Goal: Transaction & Acquisition: Purchase product/service

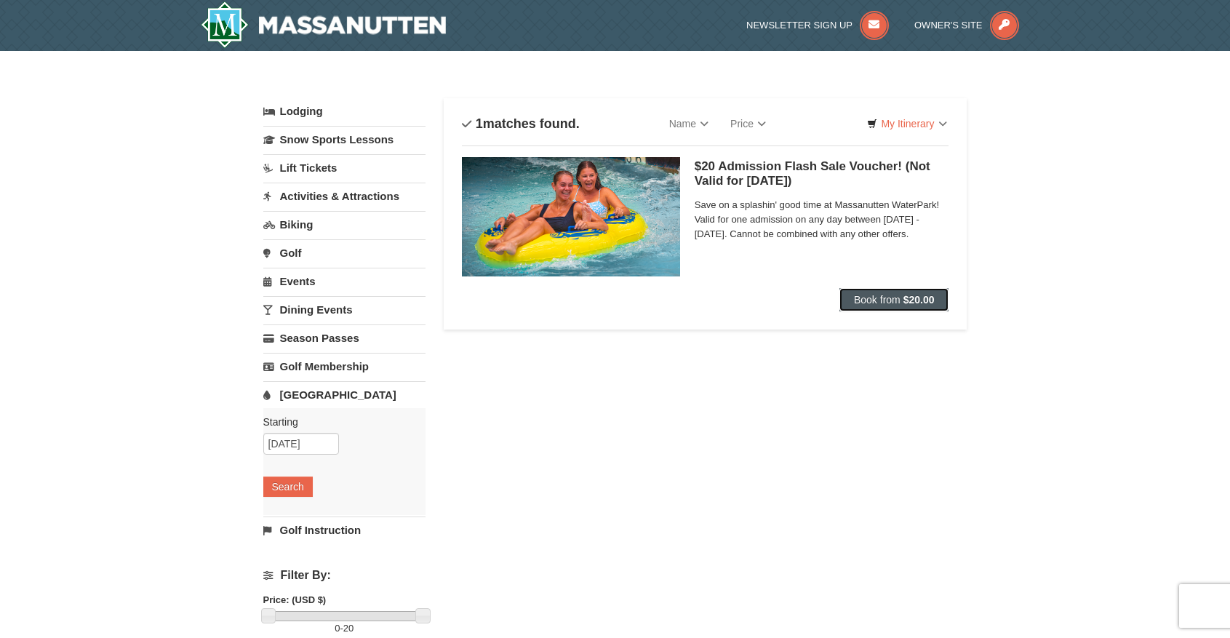
click at [902, 300] on button "Book from $20.00" at bounding box center [894, 299] width 110 height 23
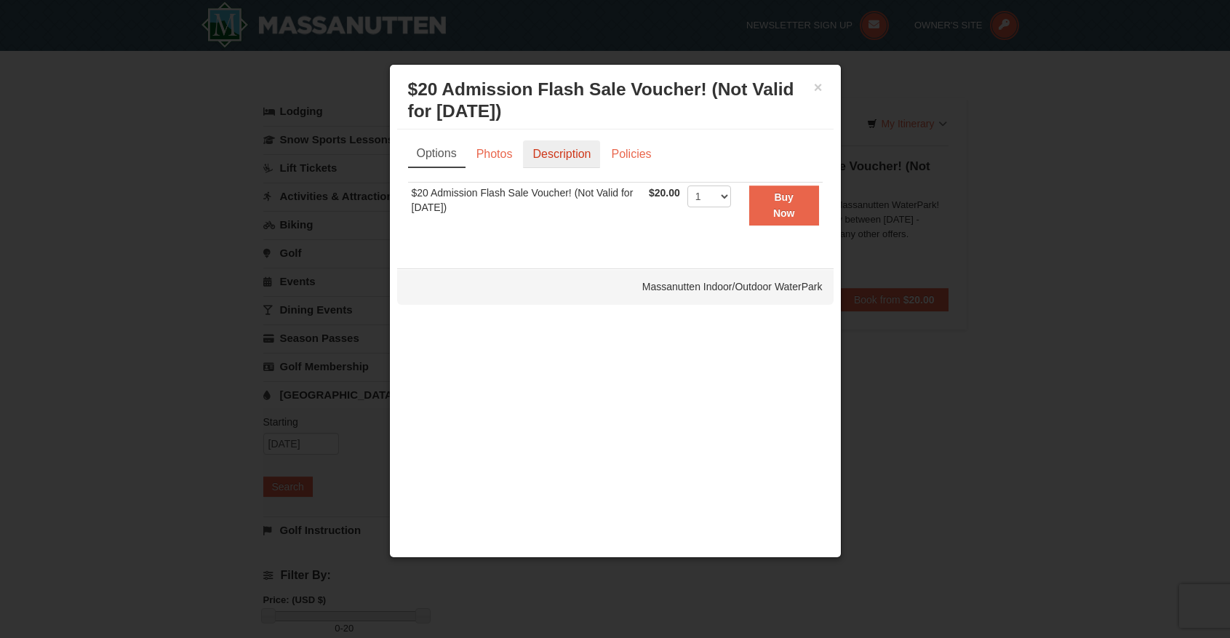
click at [559, 148] on link "Description" at bounding box center [561, 154] width 77 height 28
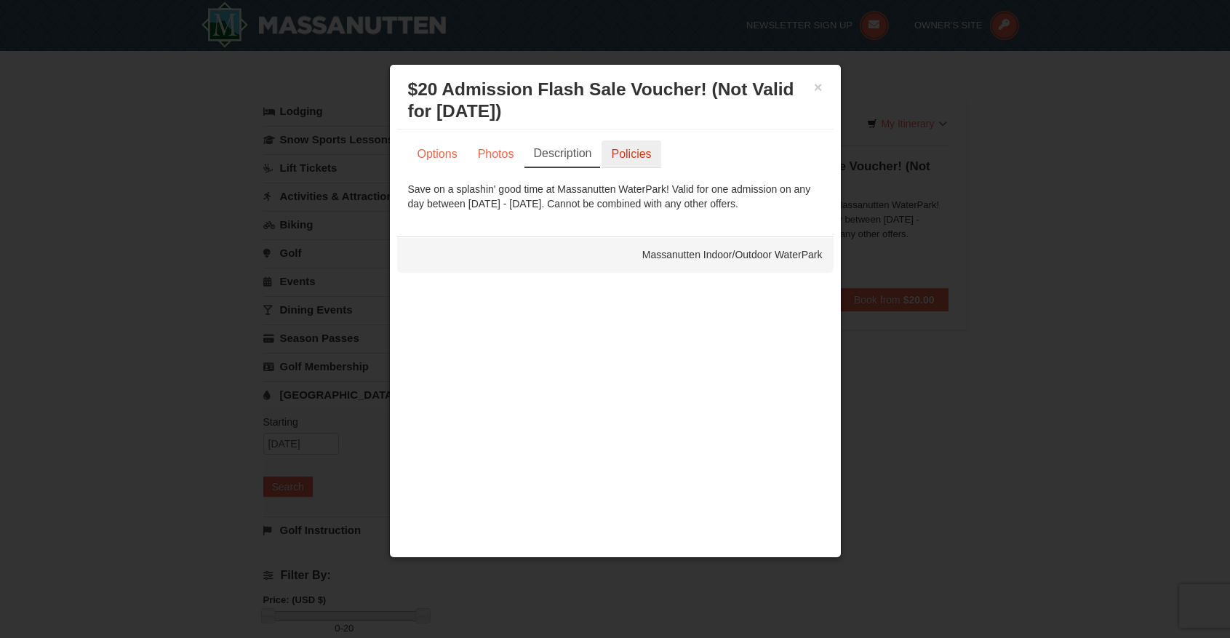
click at [628, 152] on link "Policies" at bounding box center [630, 154] width 59 height 28
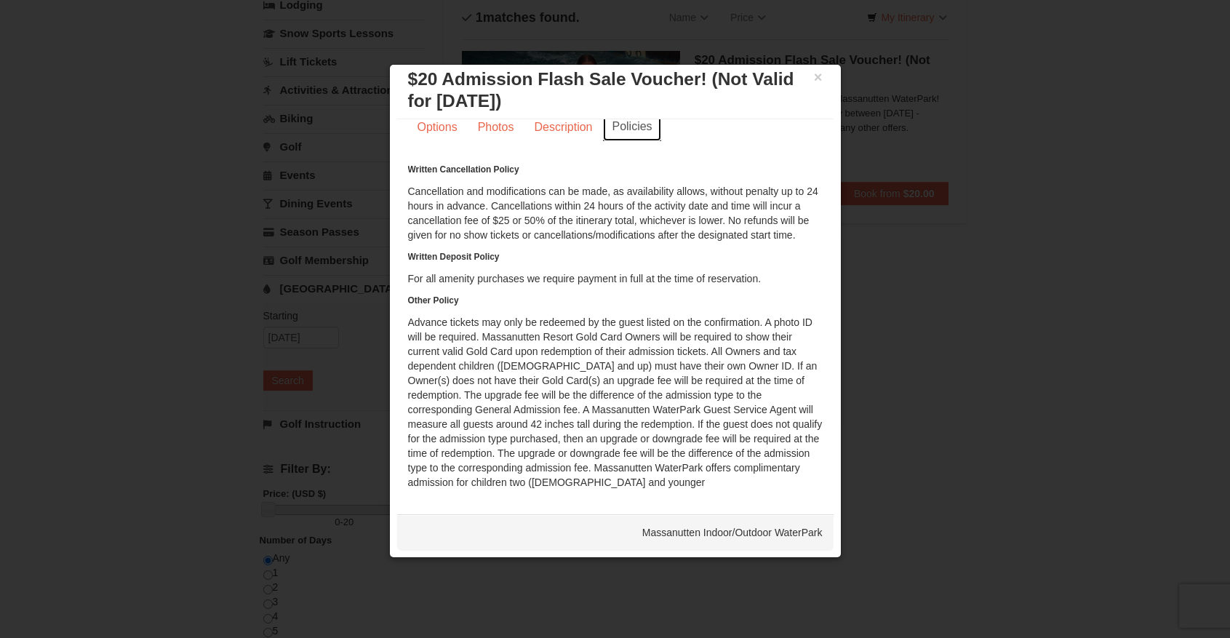
scroll to position [119, 0]
click at [449, 130] on link "Options" at bounding box center [437, 127] width 59 height 28
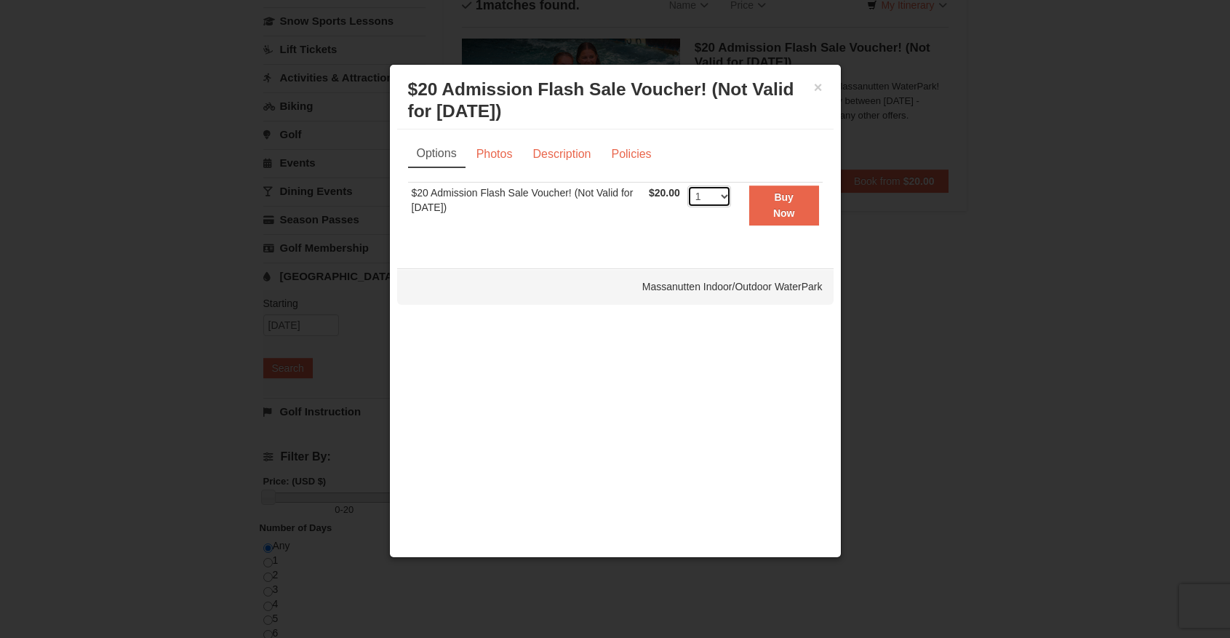
click at [719, 199] on select "1 2 3 4 5 6 7 8 9 10 11 12 13 14 15 16 17 18 19 20 21 22 23 24 25 26 27 28 29 3…" at bounding box center [709, 196] width 44 height 22
select select "5"
click at [687, 185] on select "1 2 3 4 5 6 7 8 9 10 11 12 13 14 15 16 17 18 19 20 21 22 23 24 25 26 27 28 29 3…" at bounding box center [709, 196] width 44 height 22
click at [783, 216] on strong "Buy Now" at bounding box center [784, 205] width 22 height 28
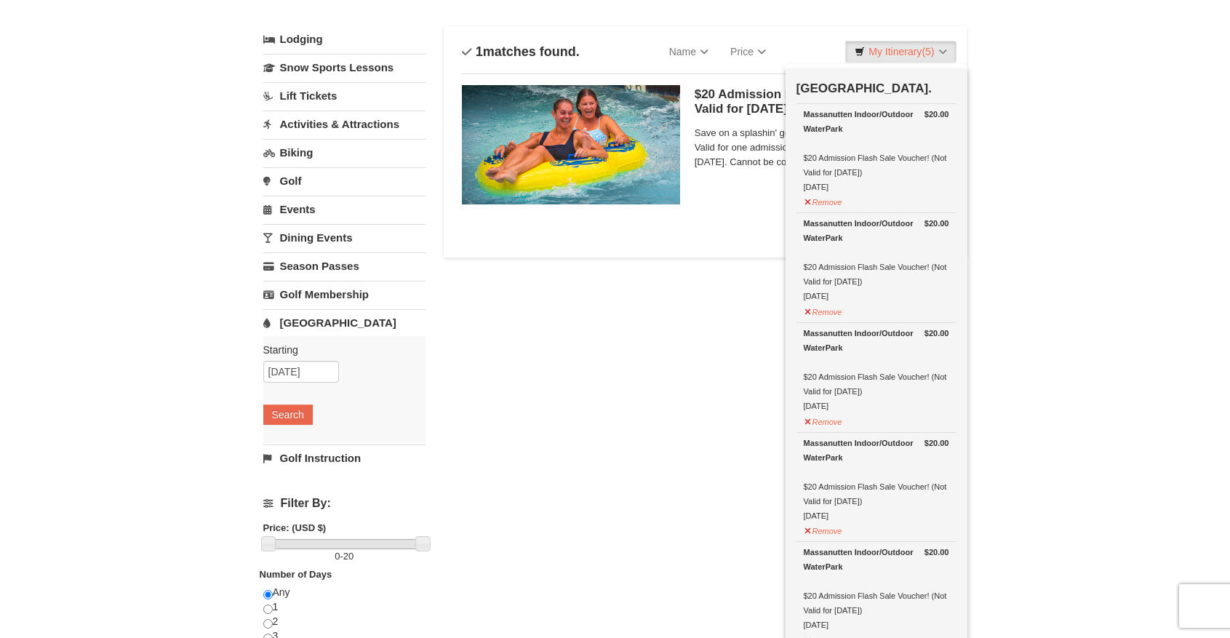
scroll to position [78, 0]
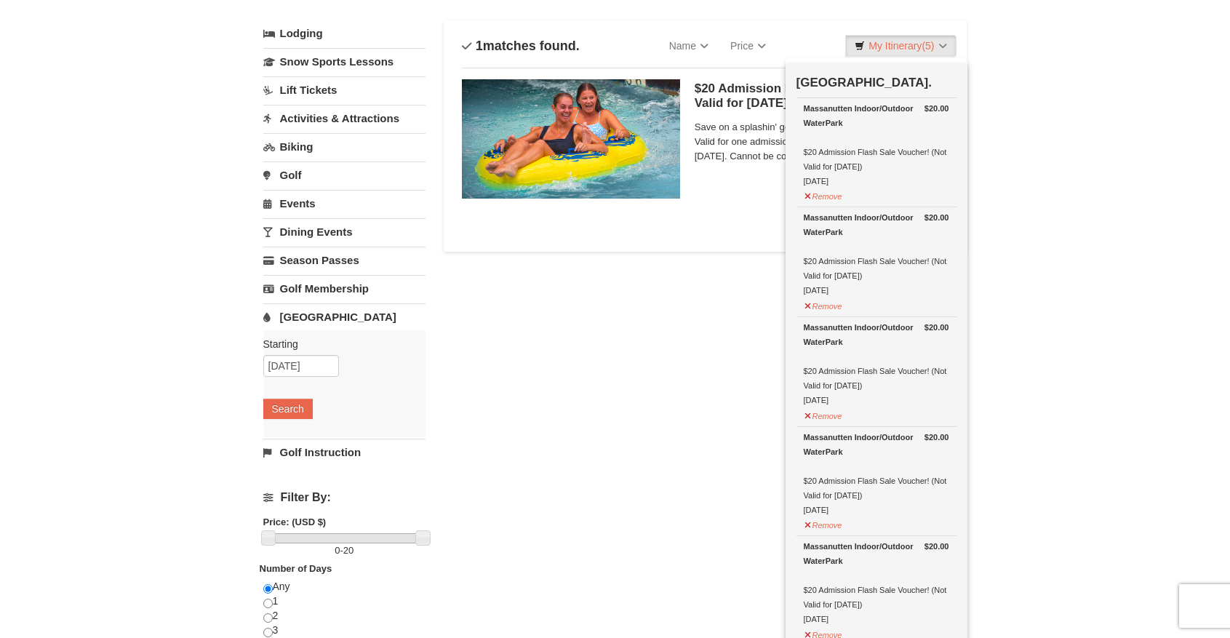
click at [701, 447] on div "Lodging Arrival Please format dates MM/DD/YYYY Please format dates MM/DD/YYYY 0…" at bounding box center [615, 401] width 704 height 762
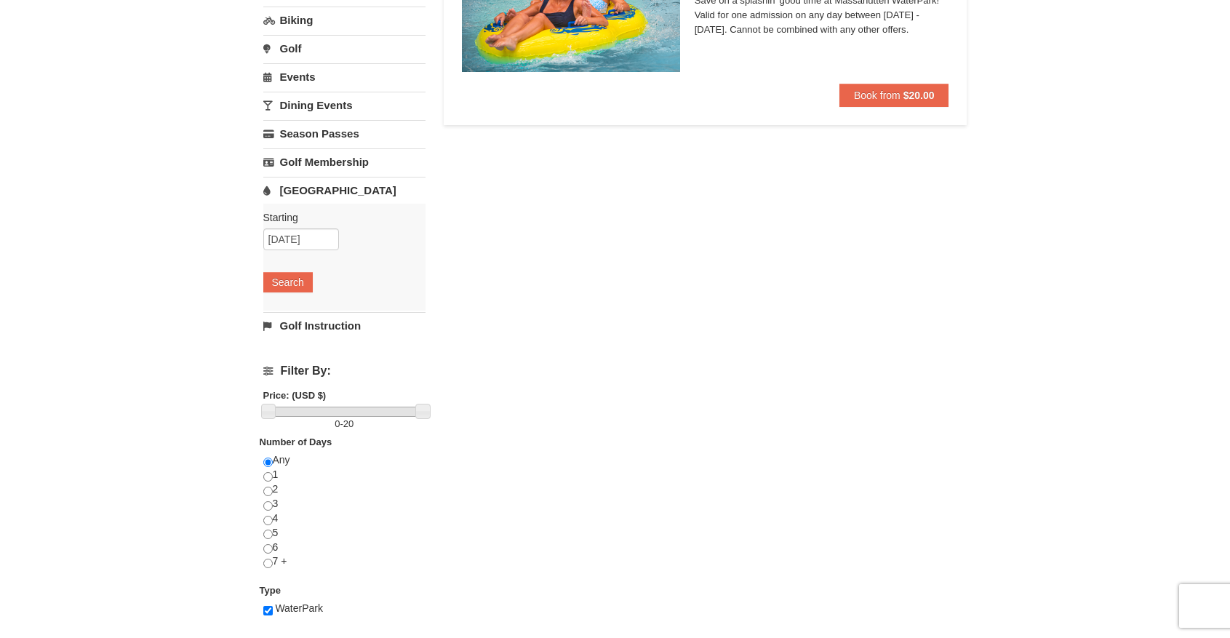
scroll to position [76, 0]
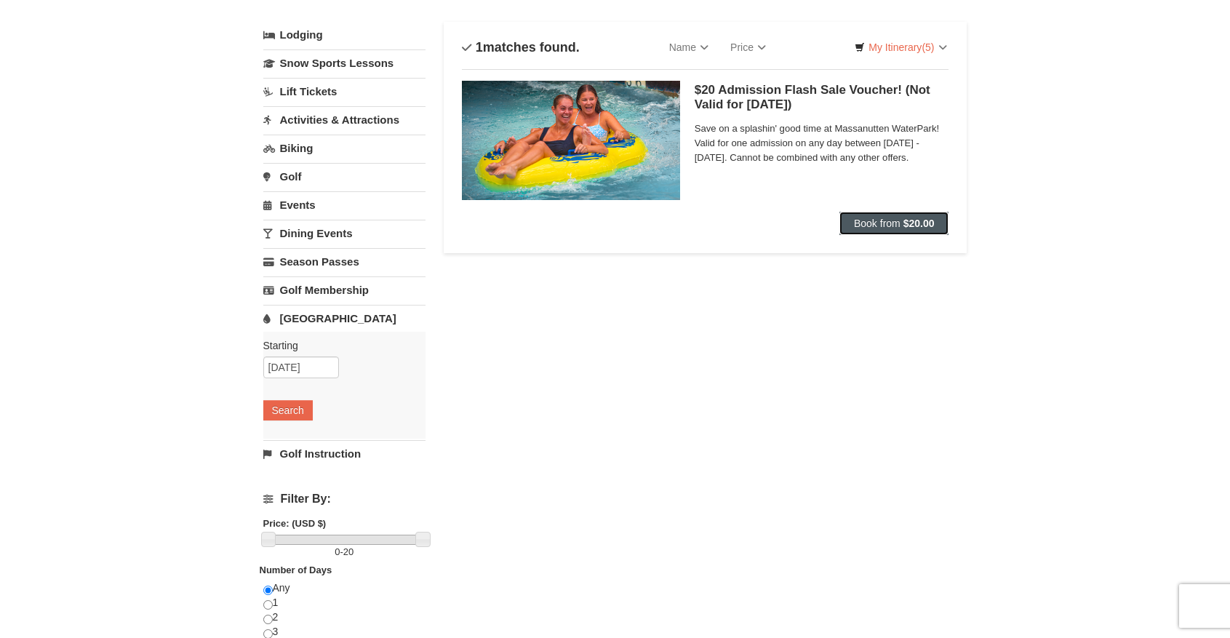
click at [885, 233] on button "Book from $20.00" at bounding box center [894, 223] width 110 height 23
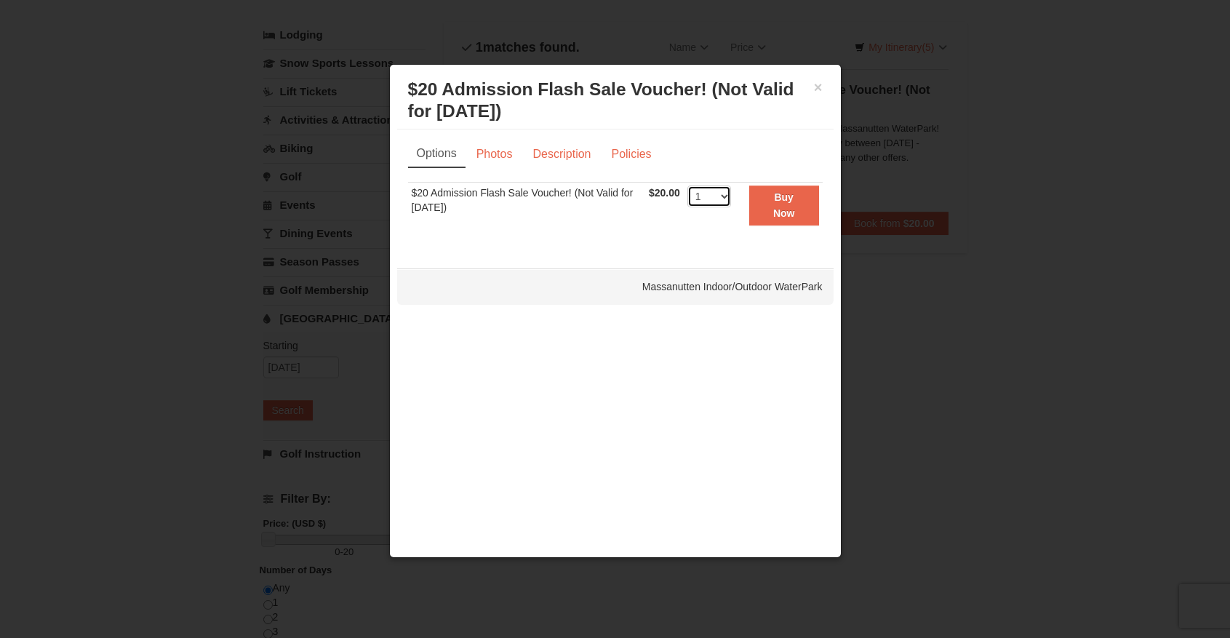
click at [718, 197] on select "1 2 3 4 5 6 7 8 9 10 11 12 13 14 15 16 17 18 19 20 21 22 23 24 25 26 27 28 29 3…" at bounding box center [709, 196] width 44 height 22
select select "5"
click at [687, 185] on select "1 2 3 4 5 6 7 8 9 10 11 12 13 14 15 16 17 18 19 20 21 22 23 24 25 26 27 28 29 3…" at bounding box center [709, 196] width 44 height 22
click at [789, 201] on strong "Buy Now" at bounding box center [784, 205] width 22 height 28
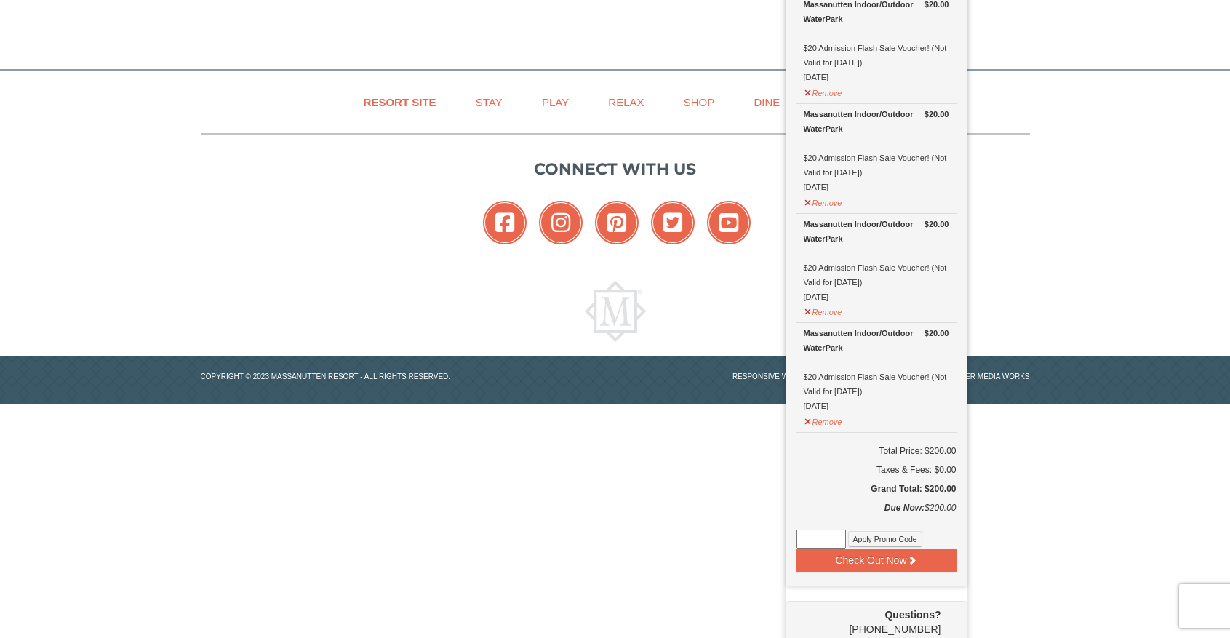
scroll to position [855, 0]
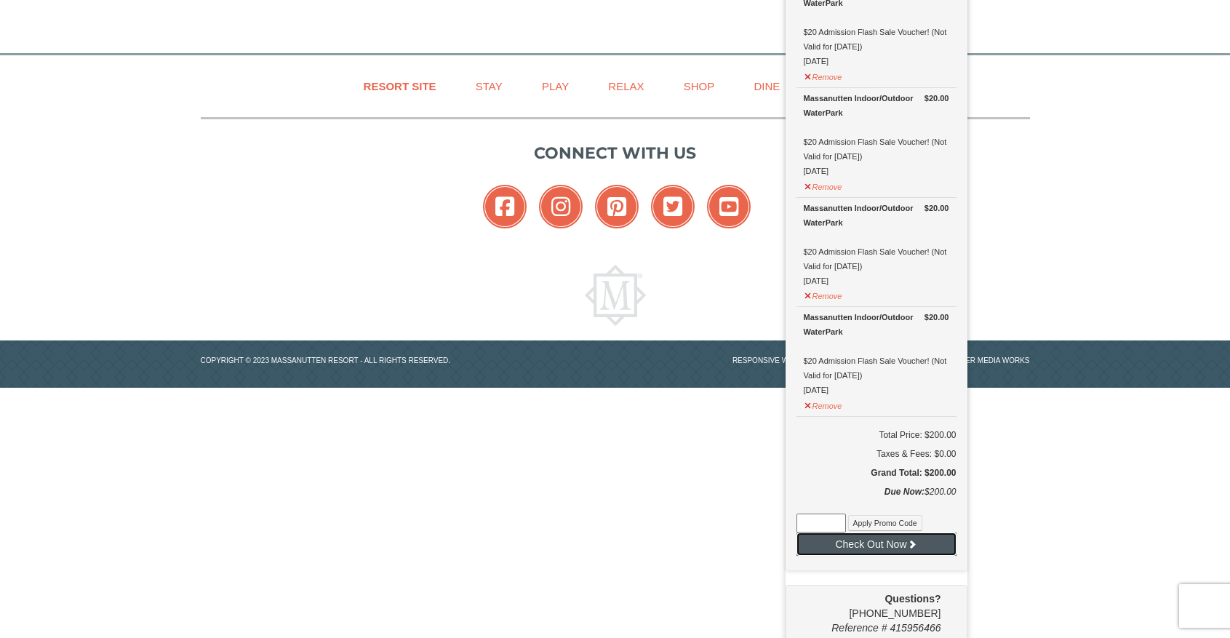
click at [860, 545] on button "Check Out Now" at bounding box center [876, 543] width 160 height 23
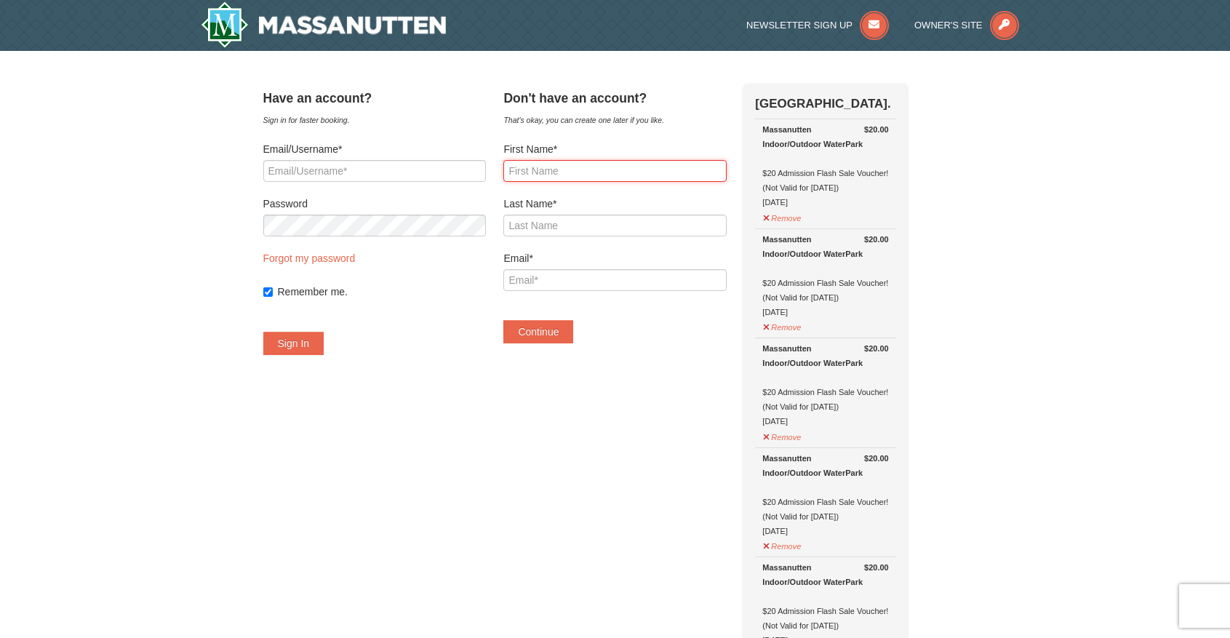
click at [564, 178] on input "First Name*" at bounding box center [614, 171] width 223 height 22
type input "Jamal"
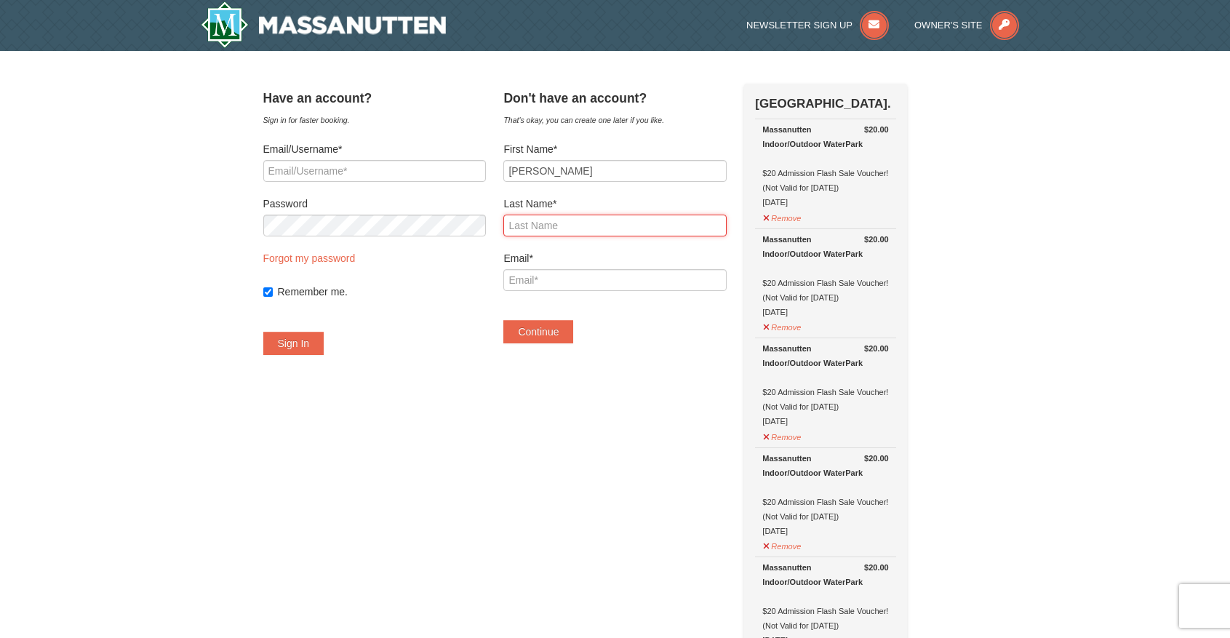
type input "Boubakri"
type input "jamal.bob@gmail.com"
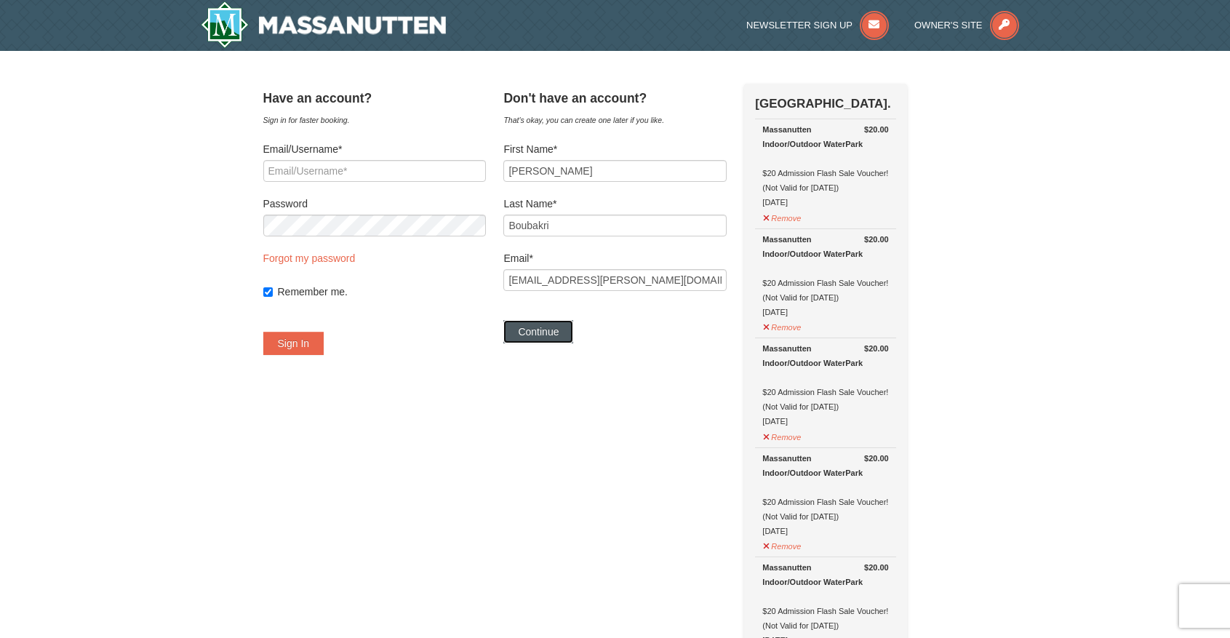
click at [558, 338] on button "Continue" at bounding box center [538, 331] width 70 height 23
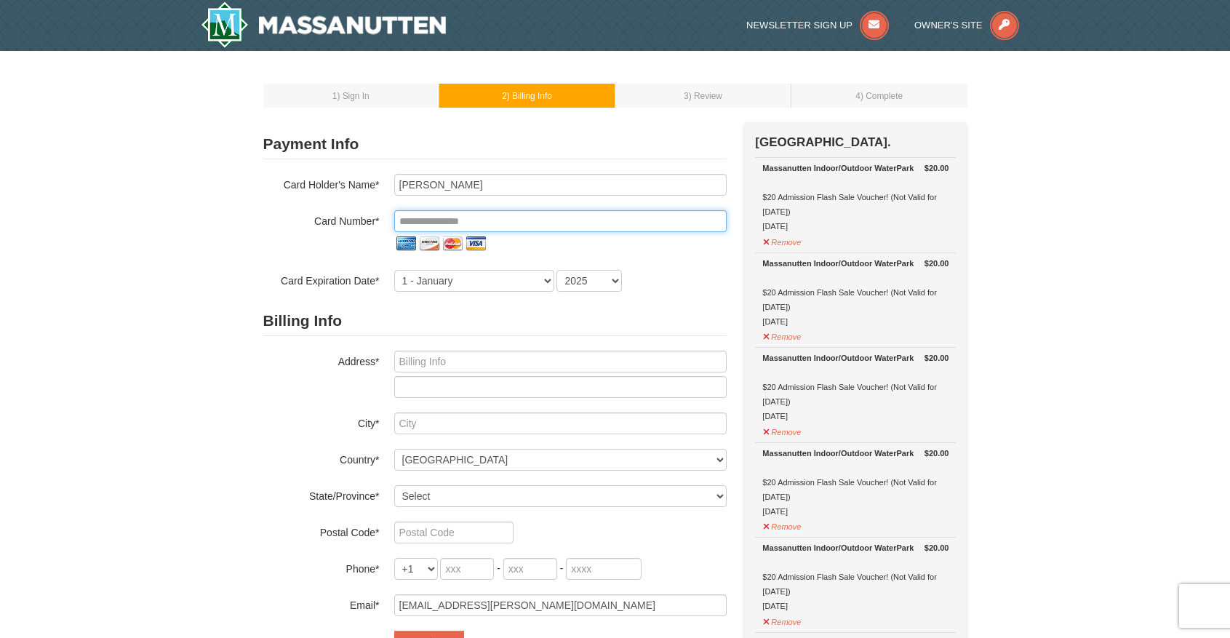
click at [650, 222] on input "tel" at bounding box center [560, 221] width 332 height 22
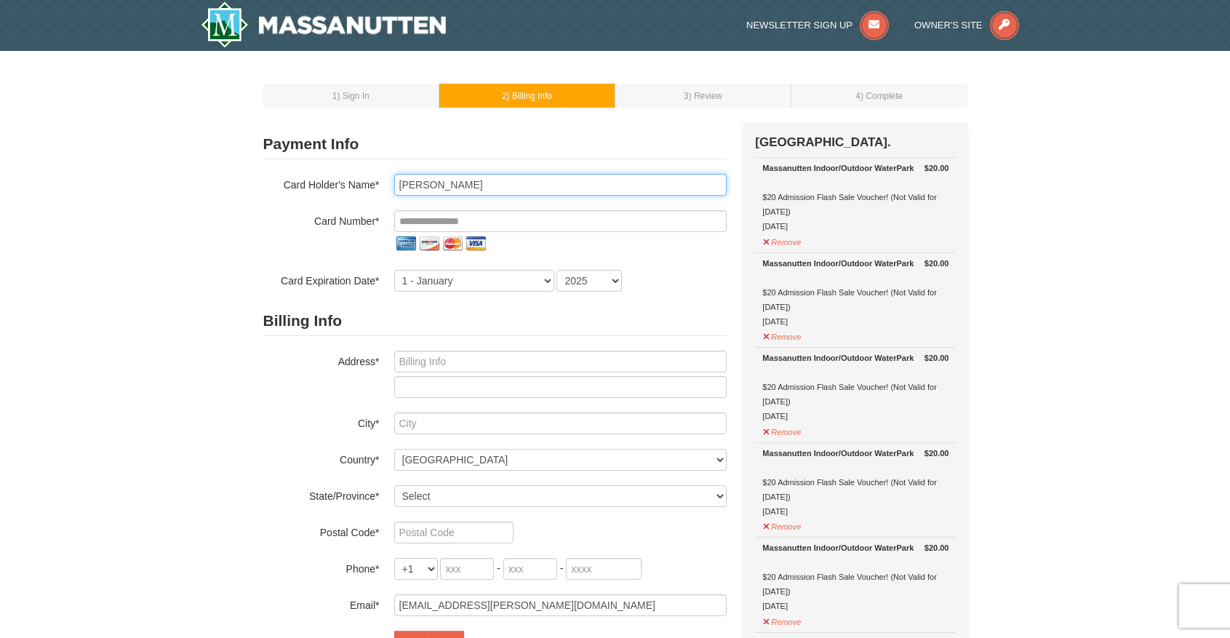
type input "JAMAL BOUBAKRI"
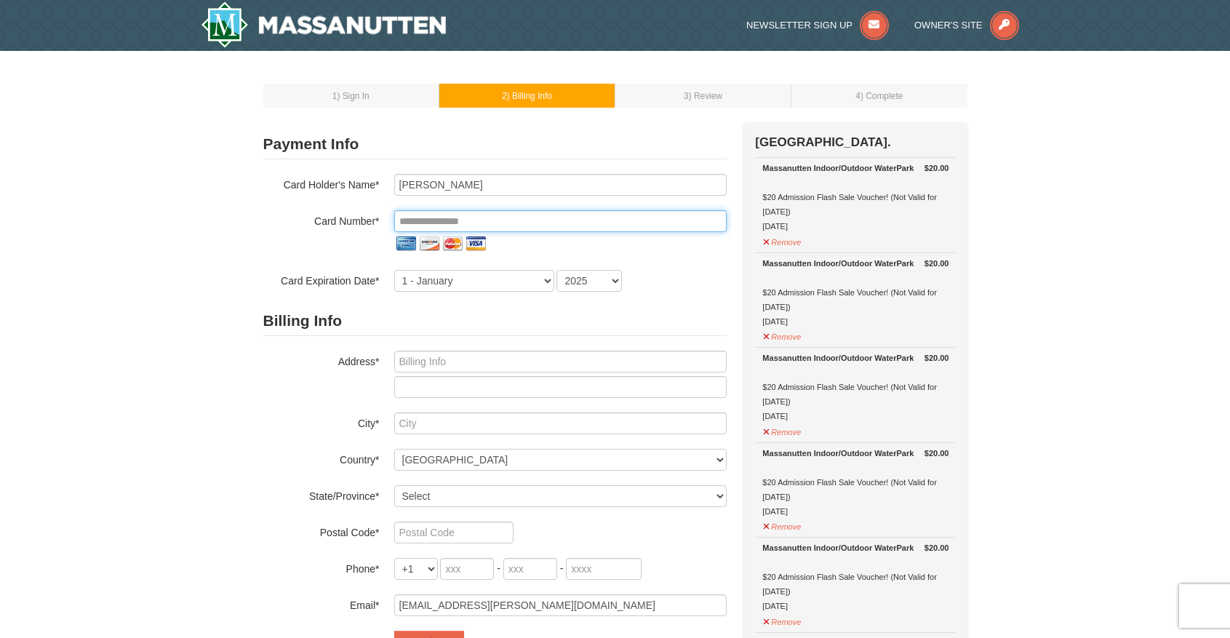
type input "**********"
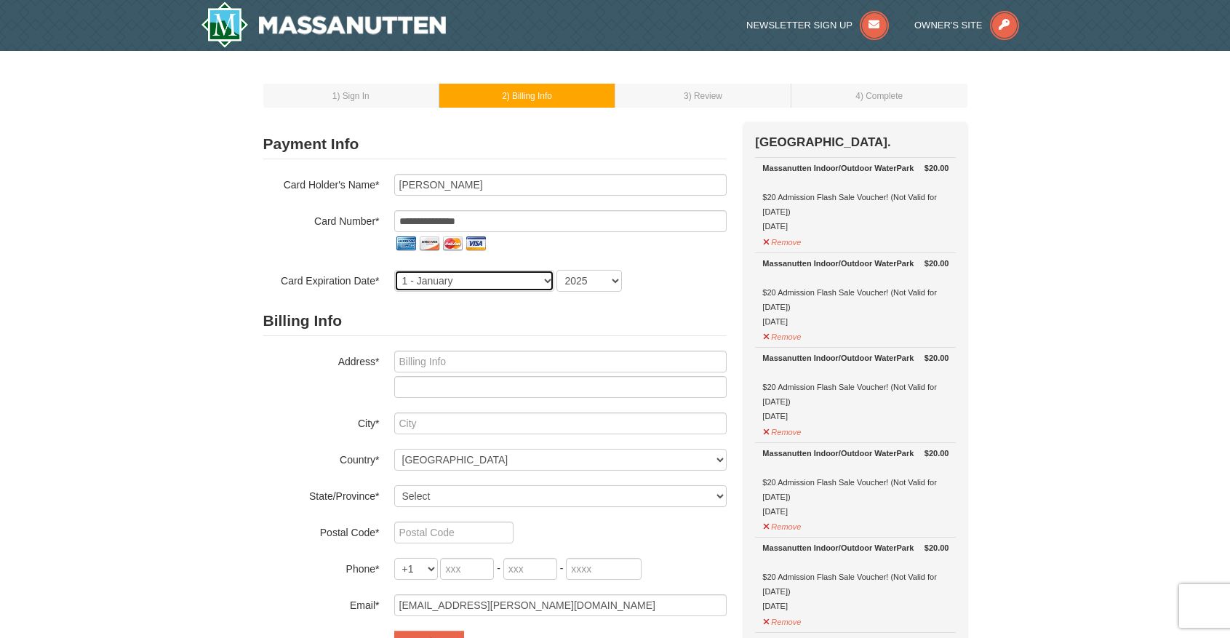
select select "2"
select select "2029"
click at [361, 310] on h2 "Billing Info" at bounding box center [494, 321] width 463 height 30
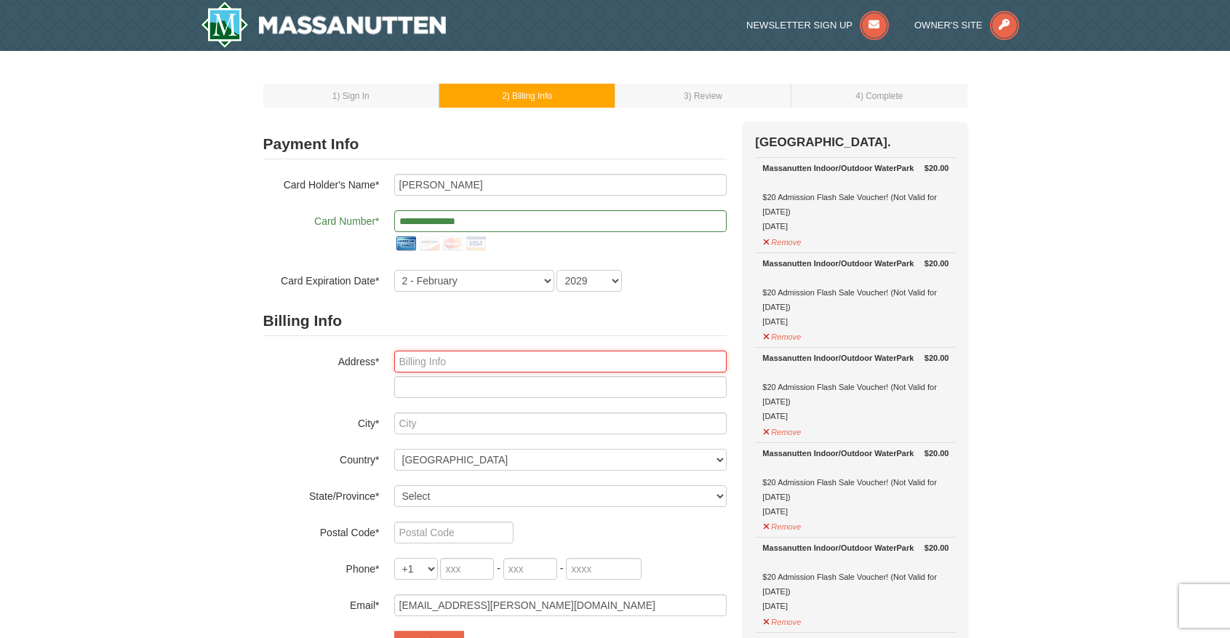
click at [413, 366] on input "text" at bounding box center [560, 362] width 332 height 22
type input "[STREET_ADDRESS][PERSON_NAME]"
type input "Nokesville"
select select "VA"
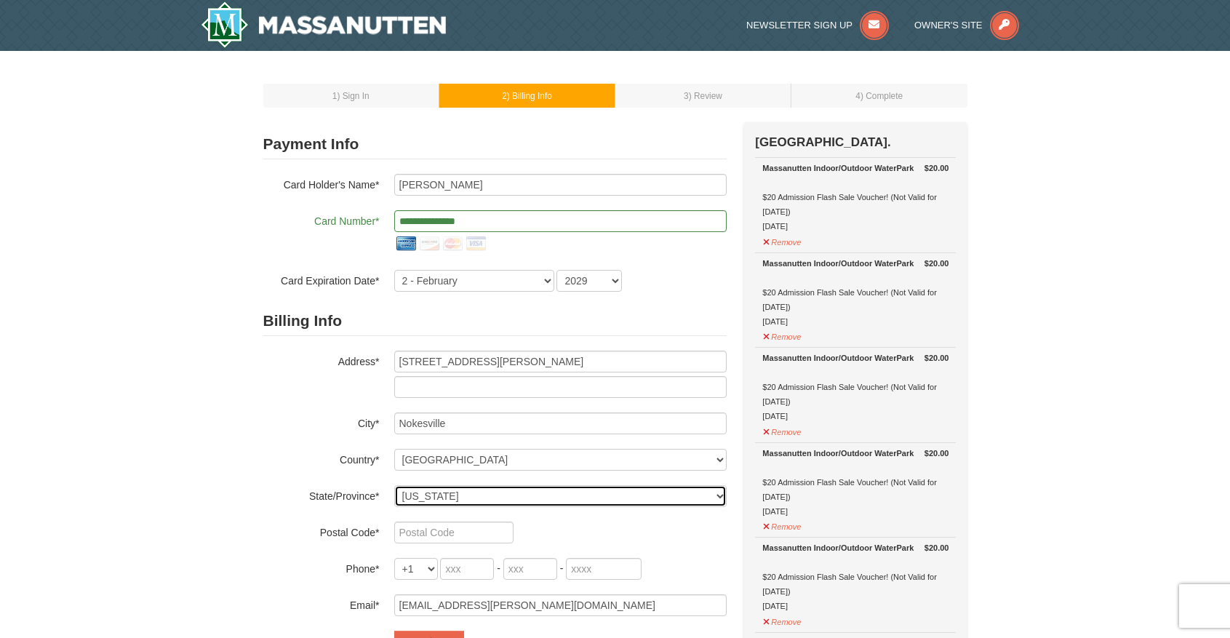
type input "20181"
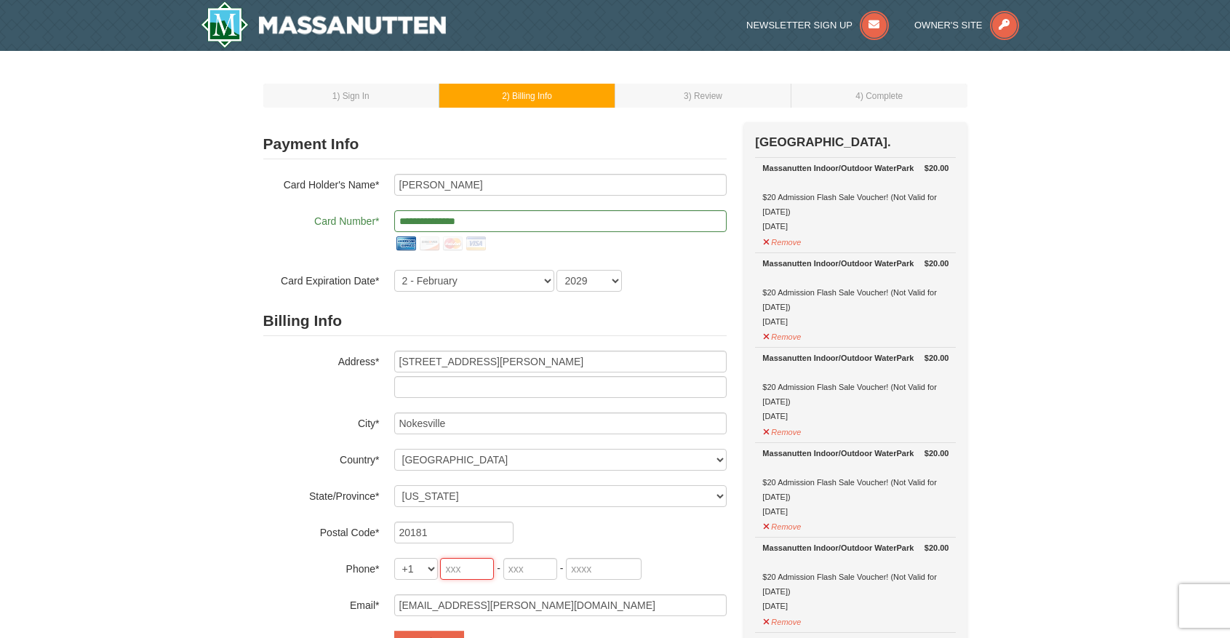
type input "703"
type input "945"
type input "7922"
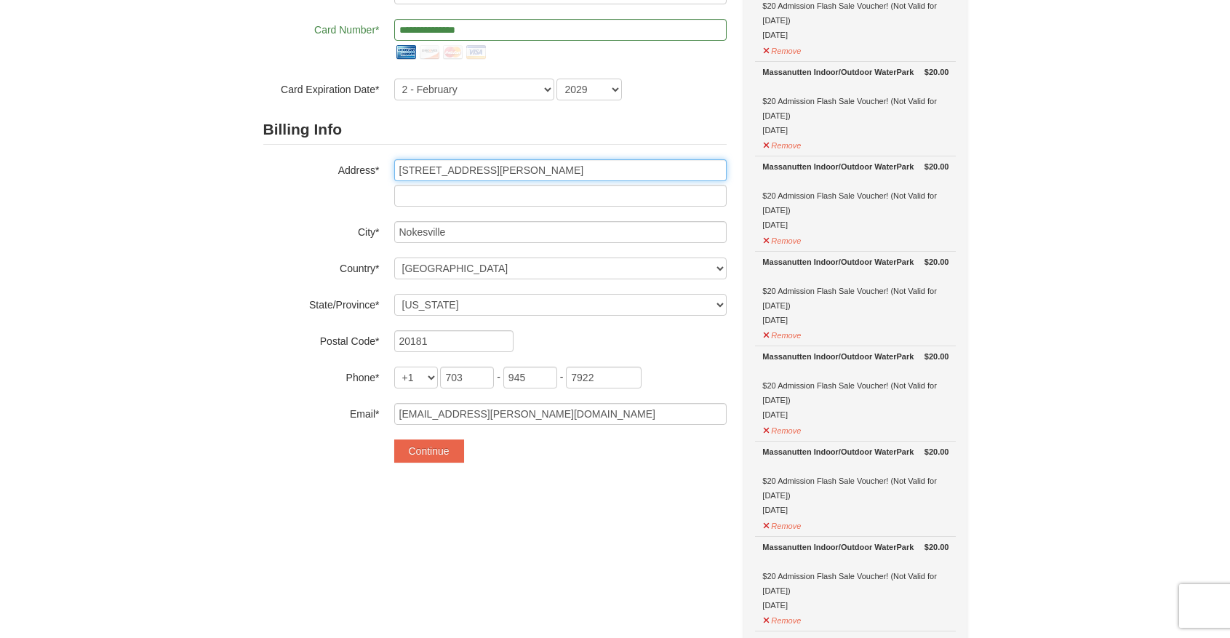
scroll to position [201, 0]
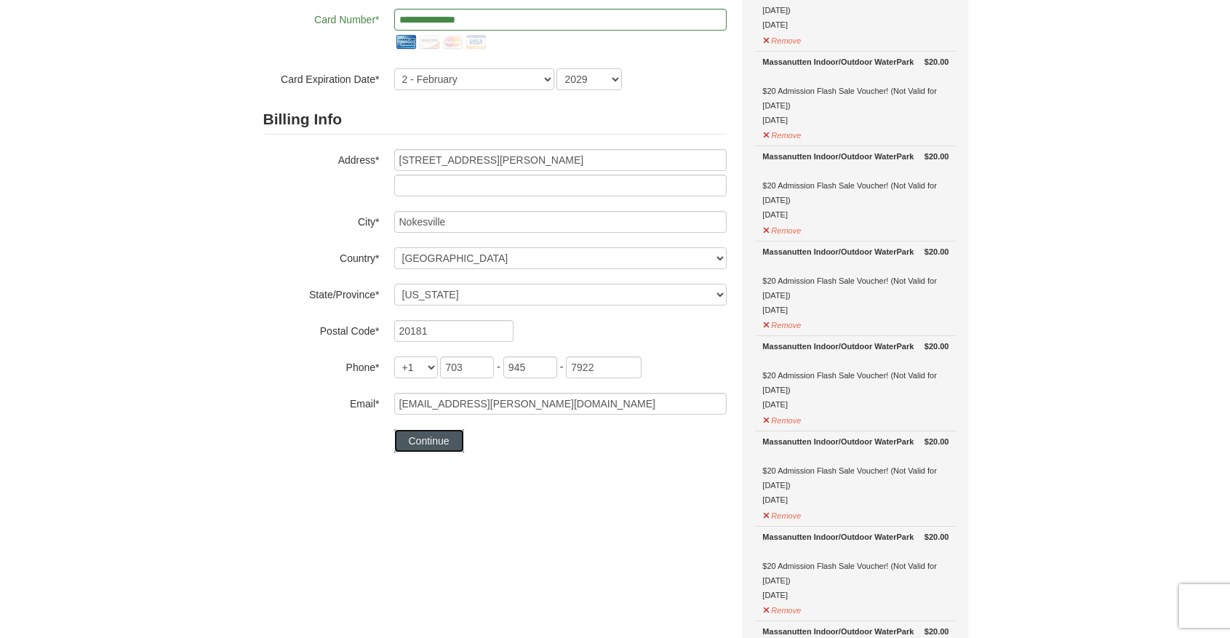
click at [439, 441] on button "Continue" at bounding box center [429, 440] width 70 height 23
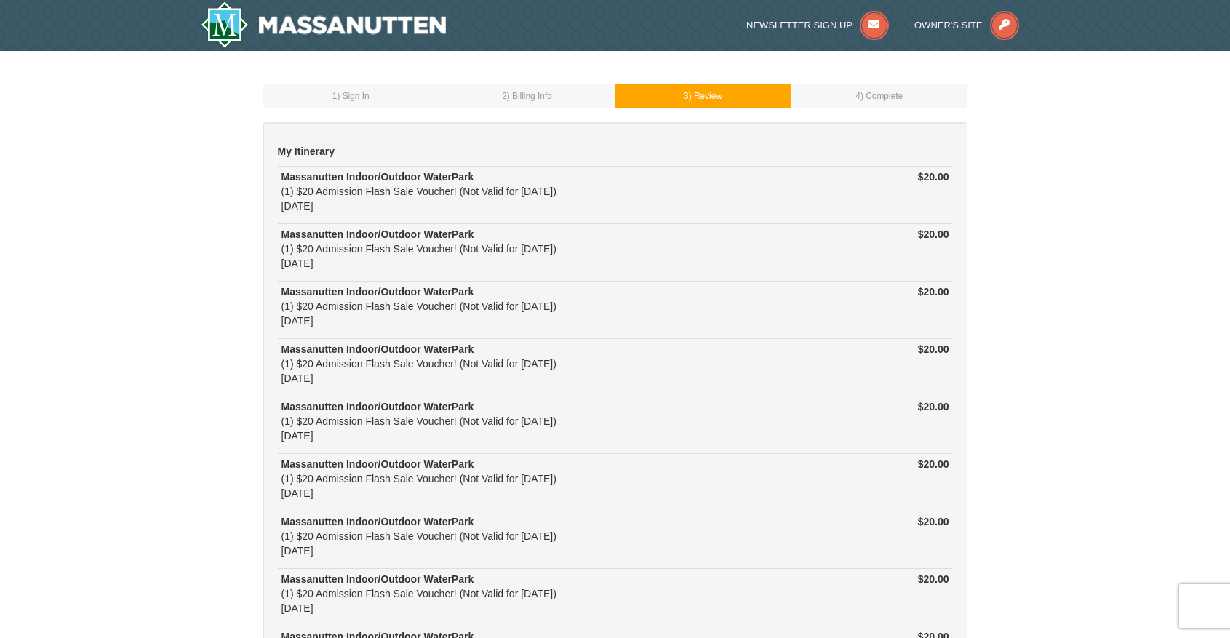
click at [401, 91] on td "1 ) Sign In" at bounding box center [351, 96] width 176 height 24
click at [697, 99] on span ") Review" at bounding box center [705, 96] width 33 height 10
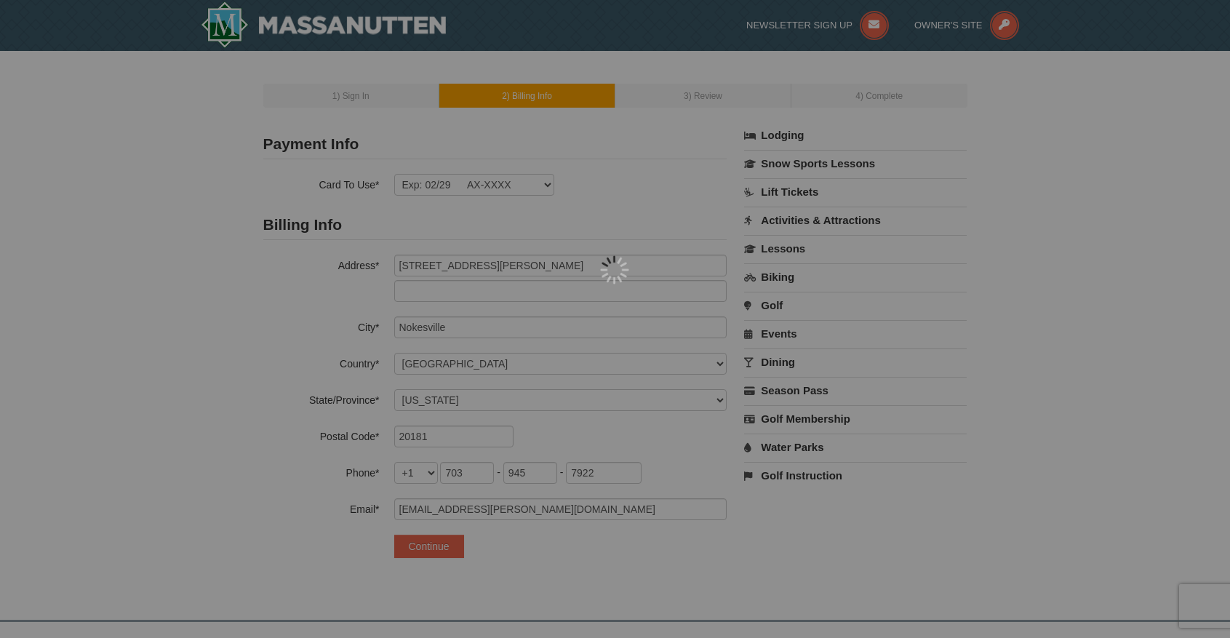
select select "VA"
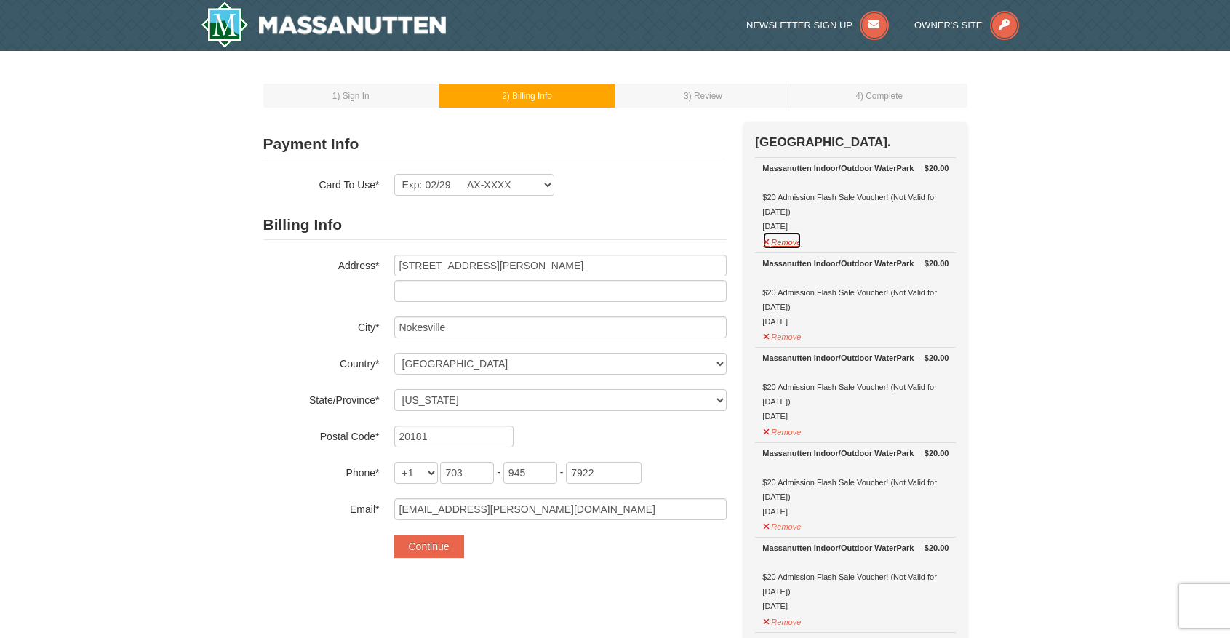
click at [776, 243] on button "Remove" at bounding box center [781, 240] width 39 height 18
click at [777, 243] on button "Remove" at bounding box center [781, 240] width 39 height 18
click at [783, 243] on button "Remove" at bounding box center [781, 240] width 39 height 18
click at [787, 242] on button "Remove" at bounding box center [781, 240] width 39 height 18
click at [786, 239] on button "Remove" at bounding box center [781, 240] width 39 height 18
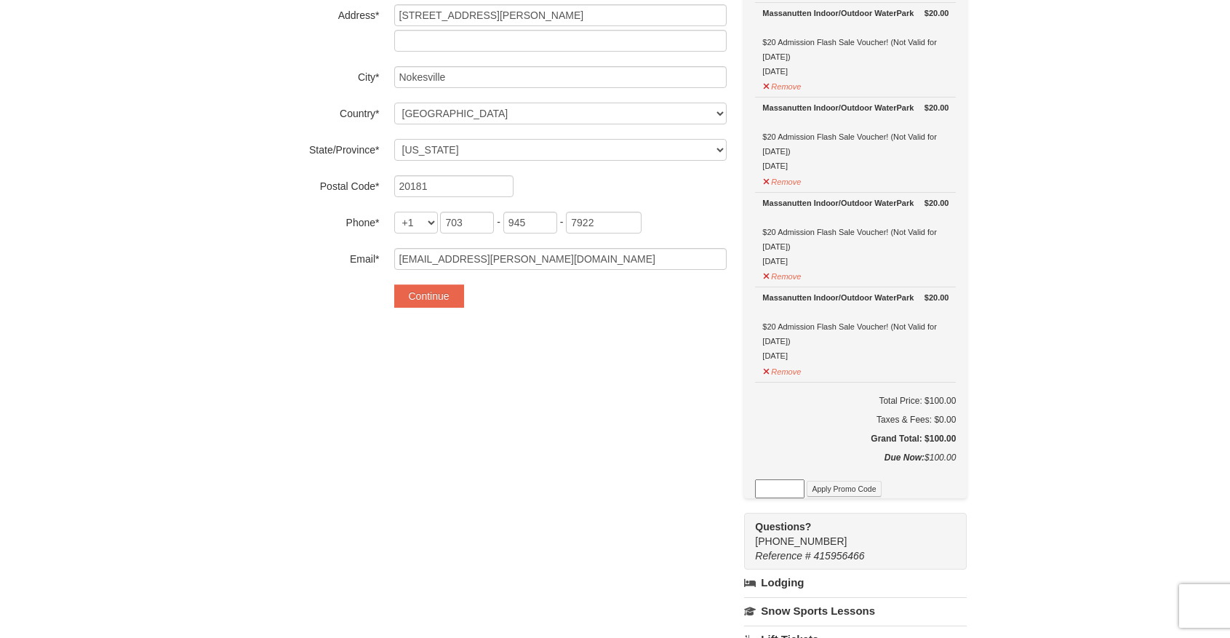
scroll to position [316, 0]
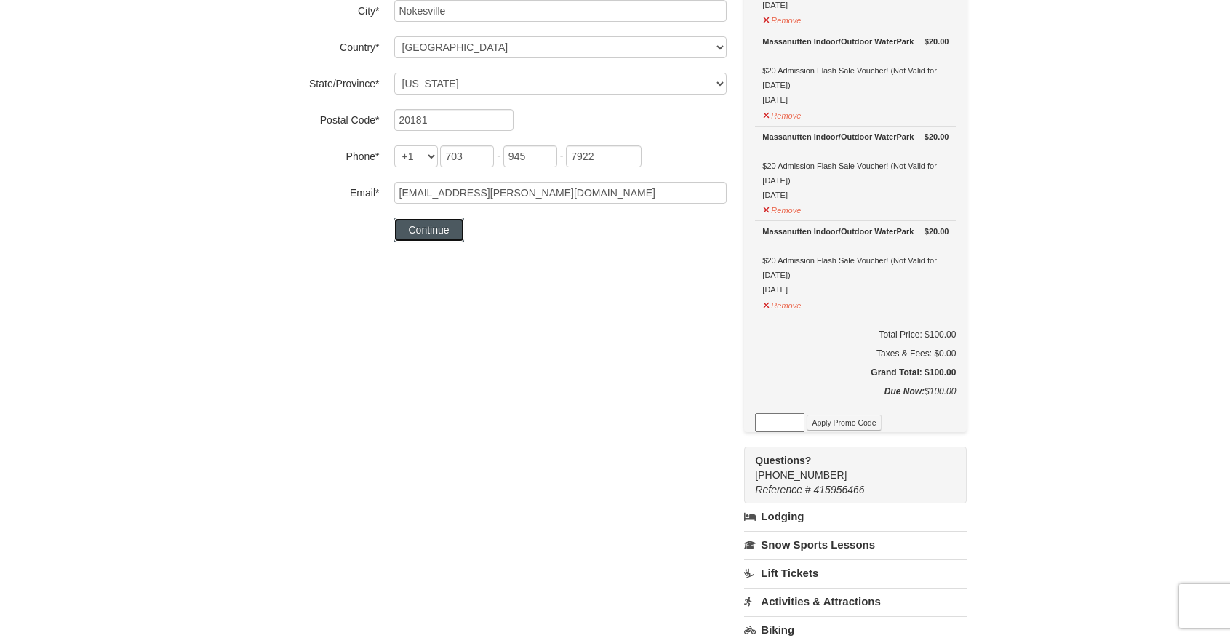
click at [433, 225] on button "Continue" at bounding box center [429, 229] width 70 height 23
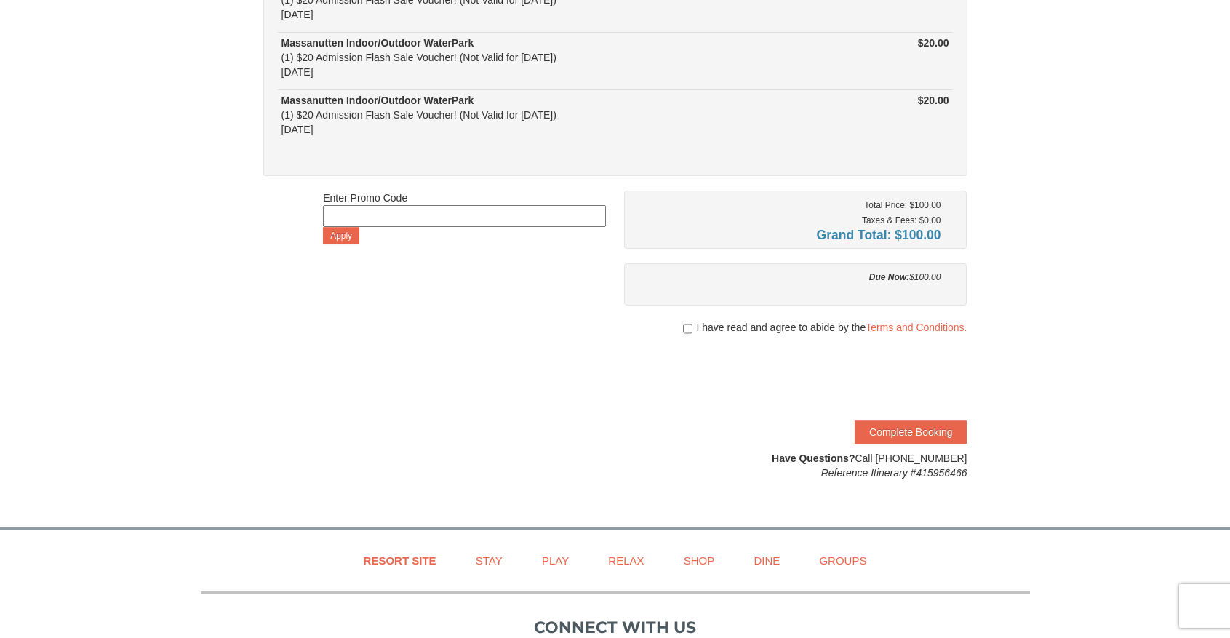
scroll to position [309, 0]
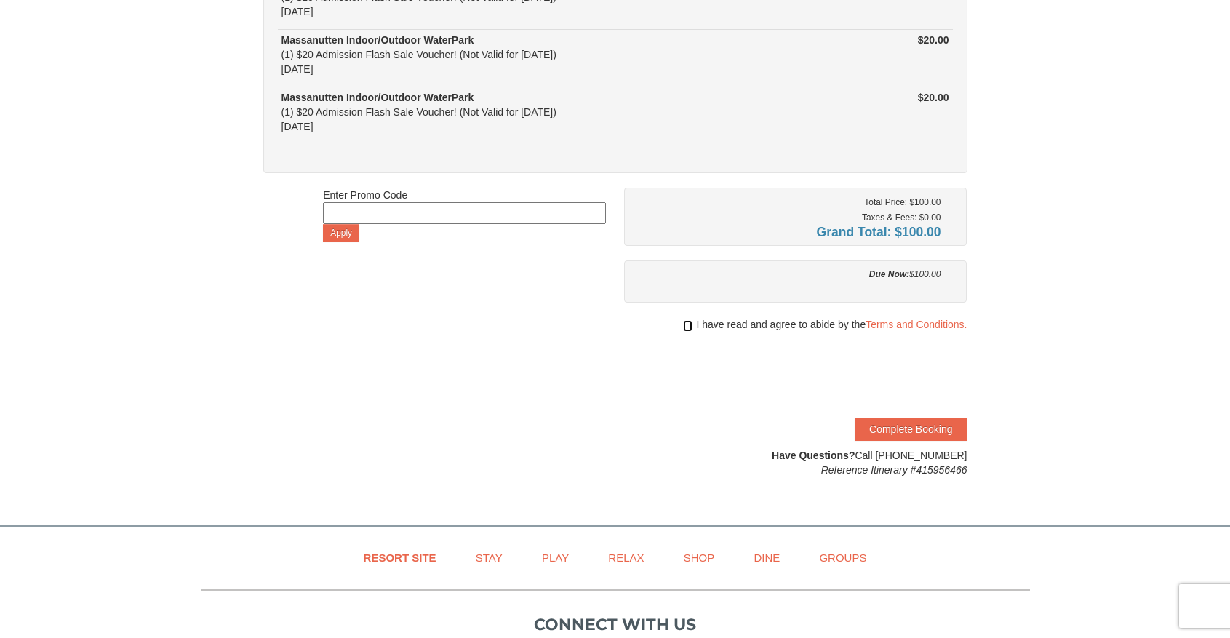
click at [684, 326] on input "checkbox" at bounding box center [687, 326] width 9 height 12
checkbox input "true"
click at [892, 425] on button "Complete Booking" at bounding box center [911, 428] width 112 height 23
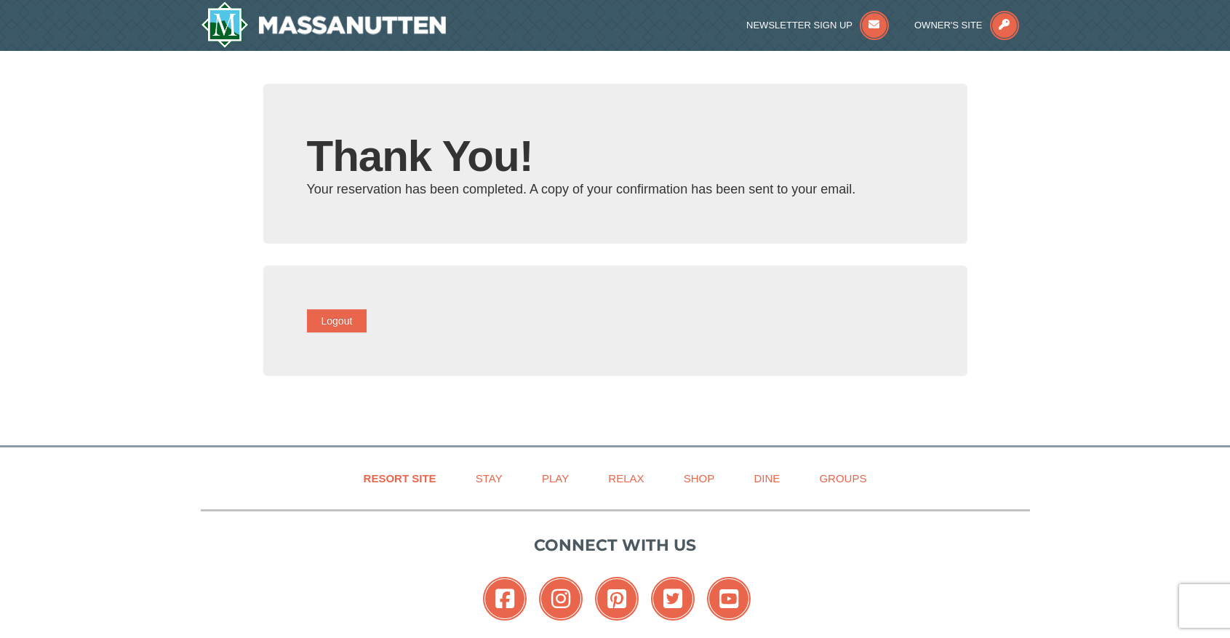
type input "[EMAIL_ADDRESS][PERSON_NAME][DOMAIN_NAME]"
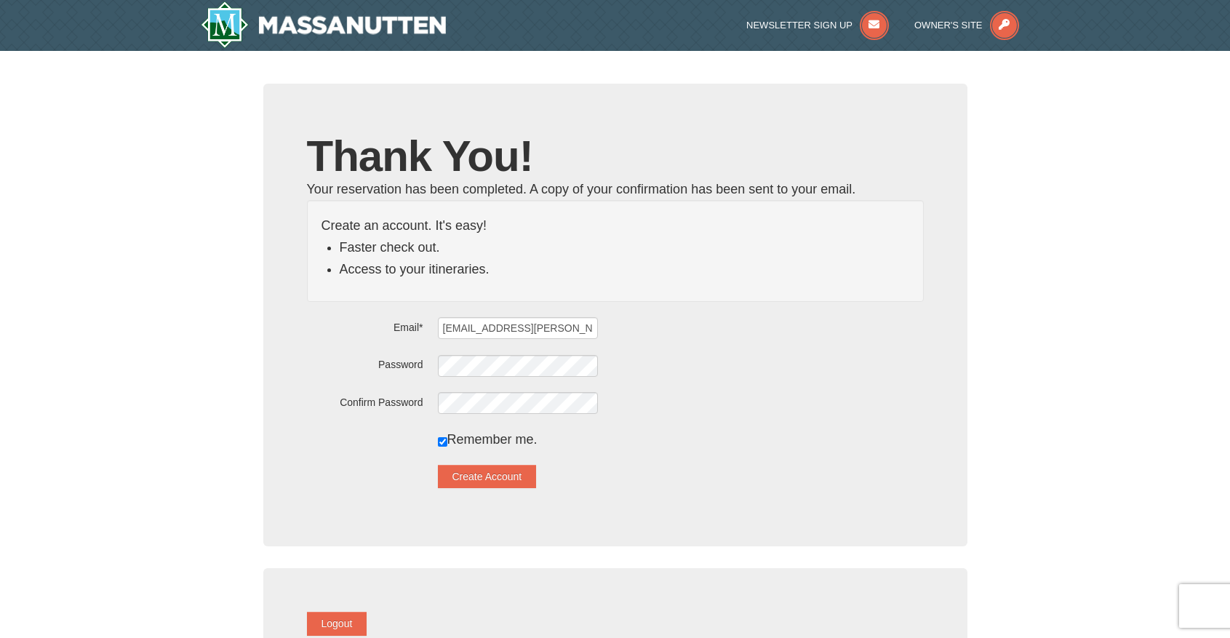
click at [505, 481] on button "Create Account" at bounding box center [487, 476] width 99 height 23
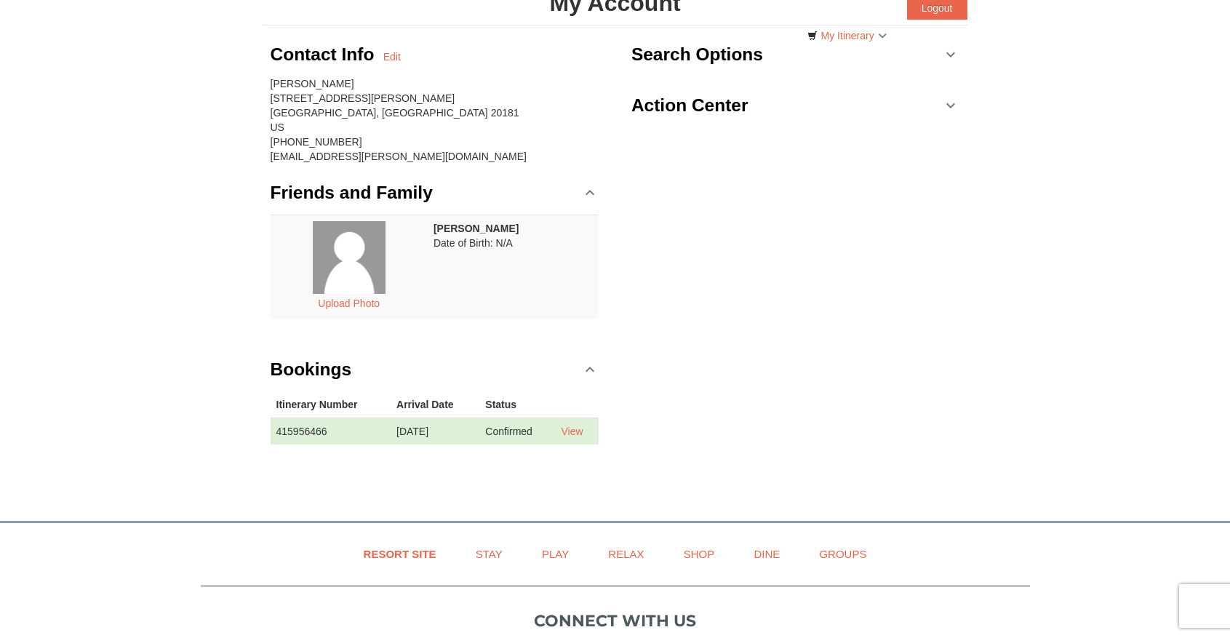
scroll to position [105, 0]
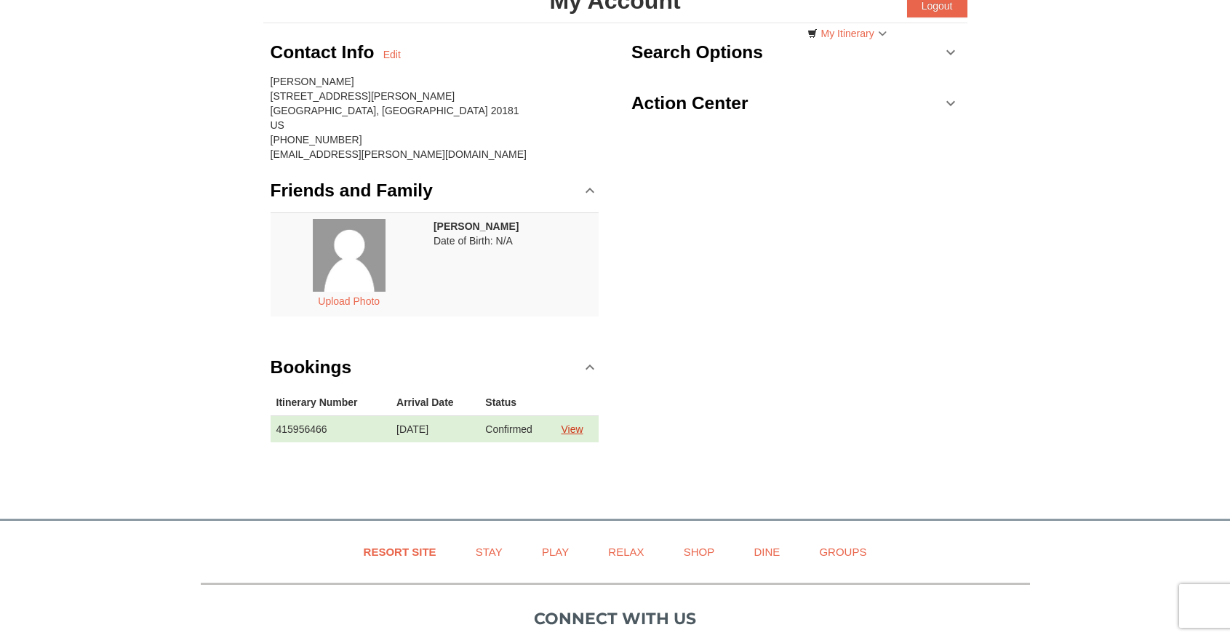
click at [583, 433] on link "View" at bounding box center [572, 429] width 22 height 12
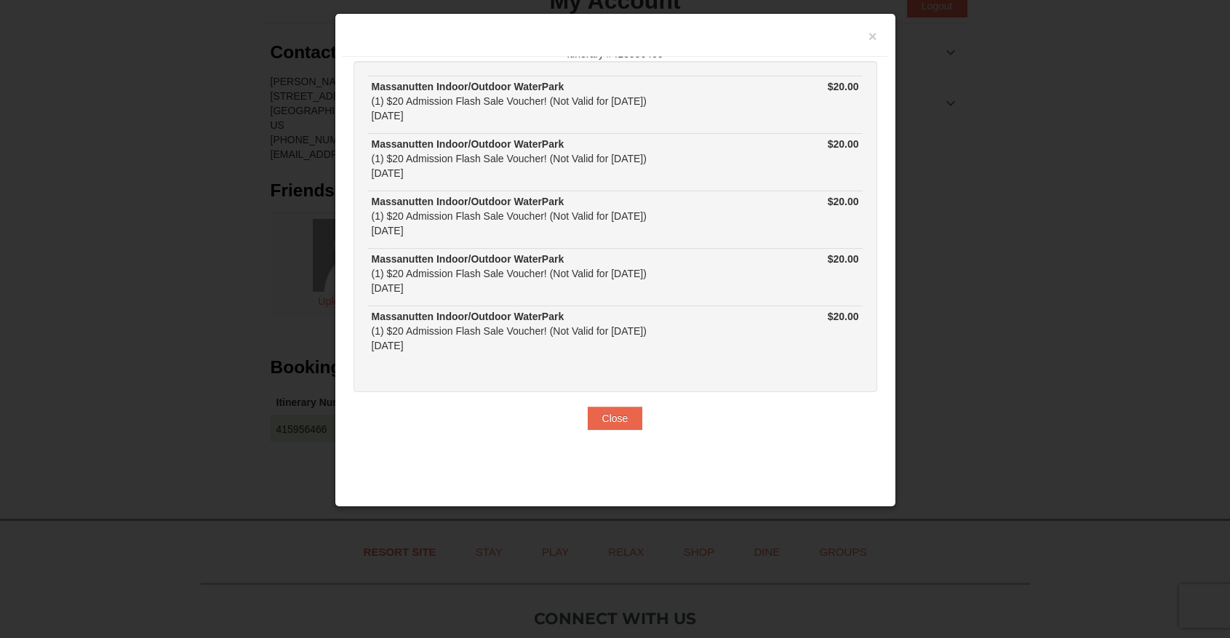
scroll to position [39, 0]
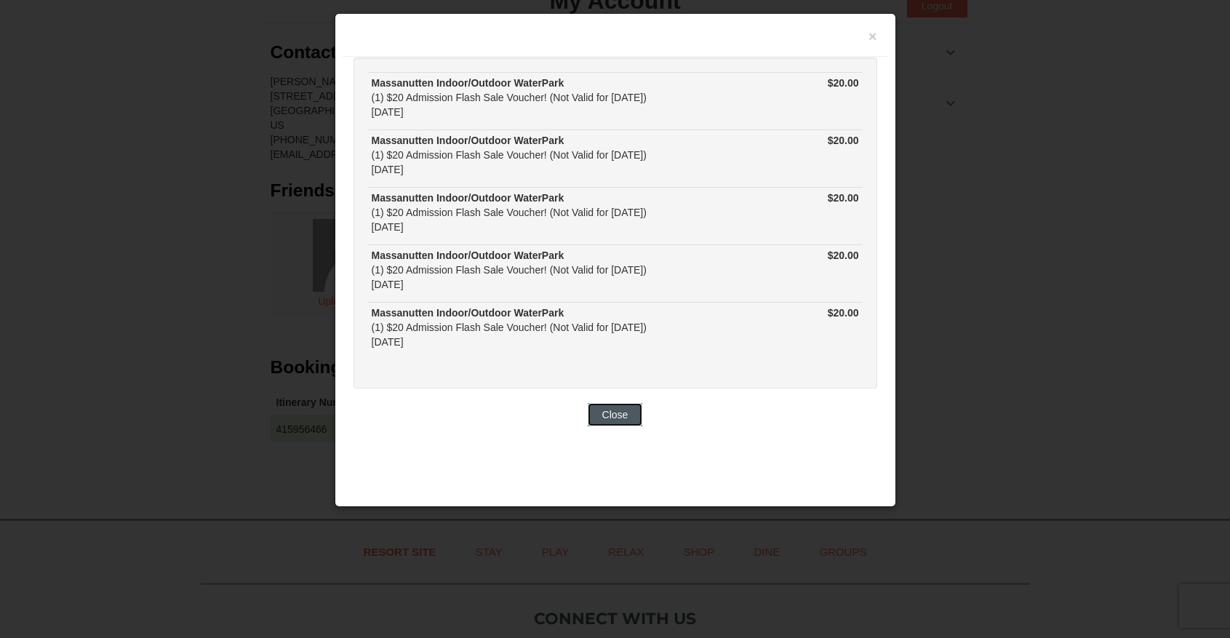
click at [618, 416] on button "Close" at bounding box center [615, 414] width 55 height 23
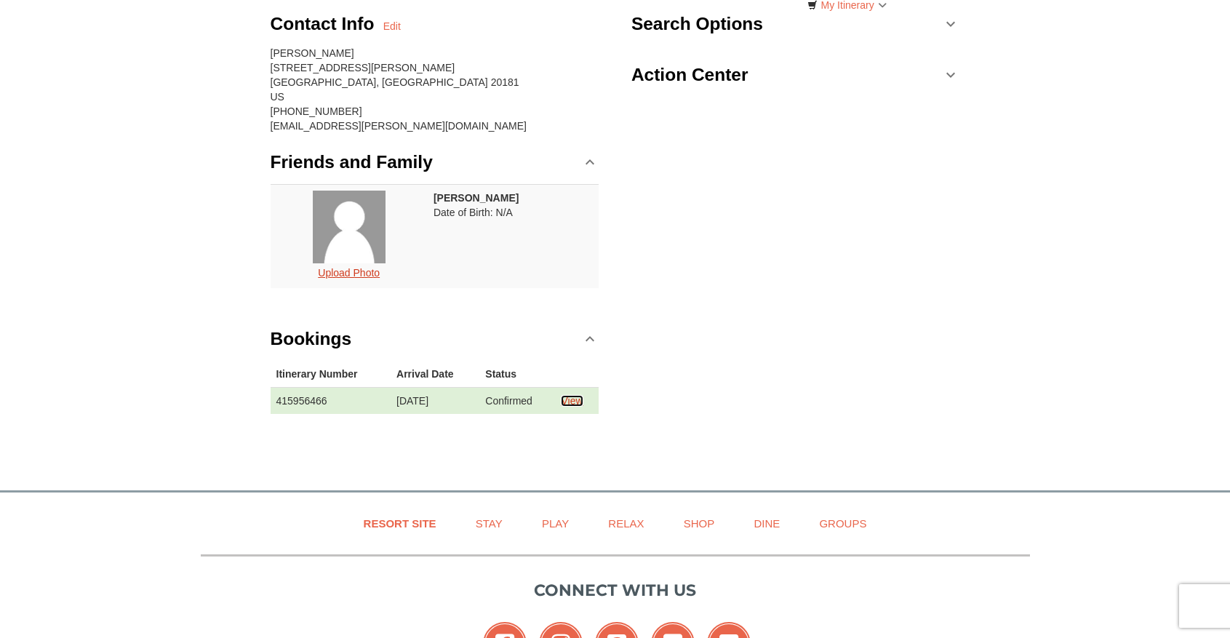
scroll to position [334, 0]
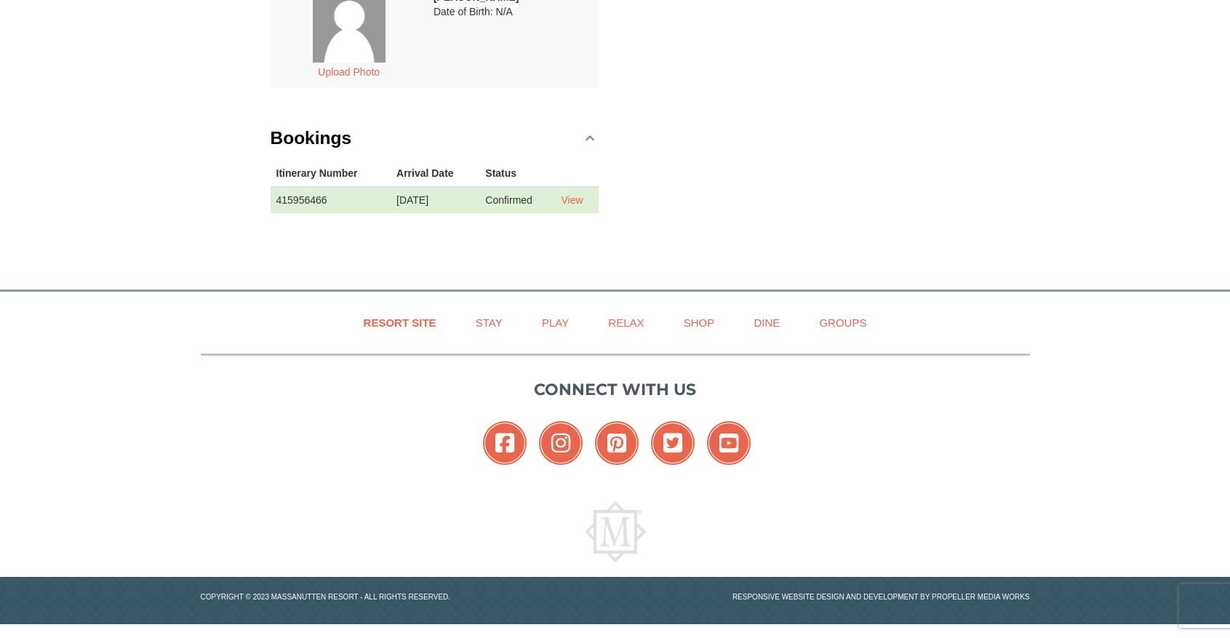
click at [636, 81] on div "Contact Info Edit [PERSON_NAME] [STREET_ADDRESS][PERSON_NAME] [PHONE_NUMBER] [E…" at bounding box center [615, 18] width 704 height 448
